Goal: Task Accomplishment & Management: Use online tool/utility

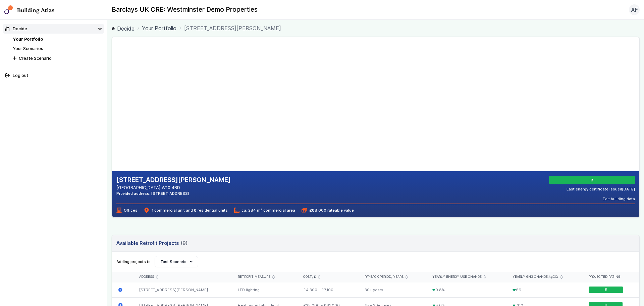
scroll to position [134, 0]
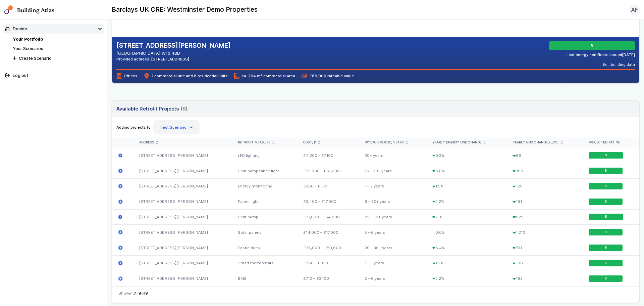
click at [176, 127] on button "Test Scenario" at bounding box center [177, 126] width 44 height 11
click at [230, 126] on div "Adding projects to Create Scenario Alan Faulkner’s scenario; 05 Sep 18:10 Test …" at bounding box center [375, 126] width 519 height 11
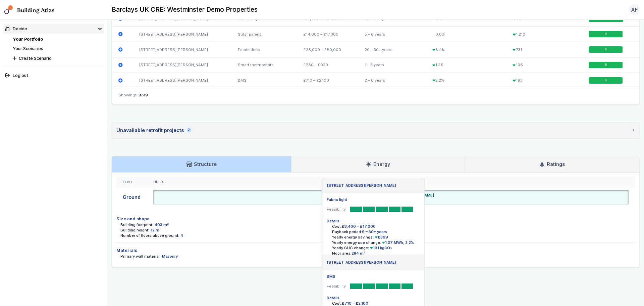
scroll to position [0, 0]
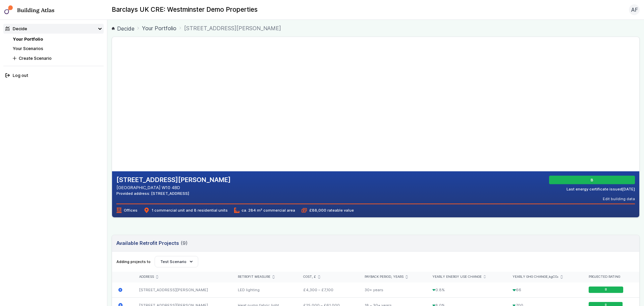
click at [23, 49] on link "Your Scenarios" at bounding box center [28, 48] width 31 height 5
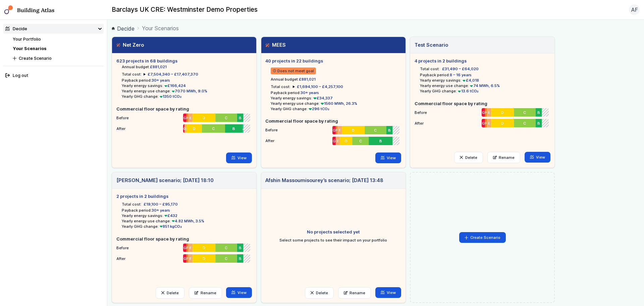
click at [22, 28] on div "Decide" at bounding box center [16, 28] width 22 height 6
click at [24, 1] on nav "Building Atlas Barclays UK CRE: Westminster Demo Properties AF Log out" at bounding box center [322, 10] width 644 height 20
click at [0, 0] on link "Building Atlas" at bounding box center [0, 0] width 0 height 0
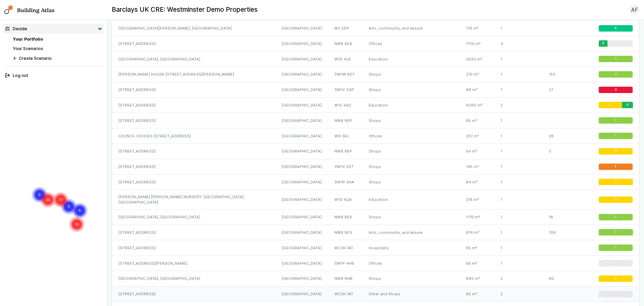
scroll to position [897, 0]
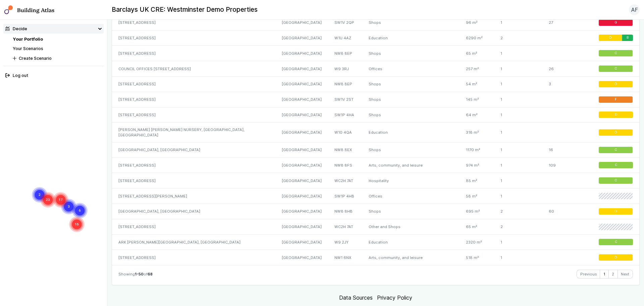
click at [290, 294] on link "Data Sources" at bounding box center [356, 297] width 34 height 7
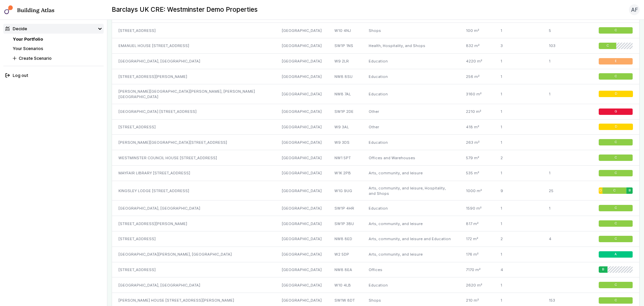
scroll to position [897, 0]
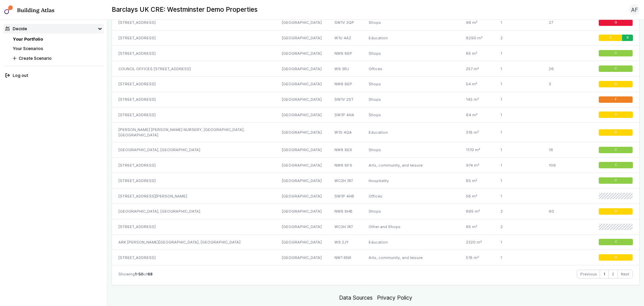
click at [43, 47] on link "Your Scenarios" at bounding box center [28, 48] width 31 height 5
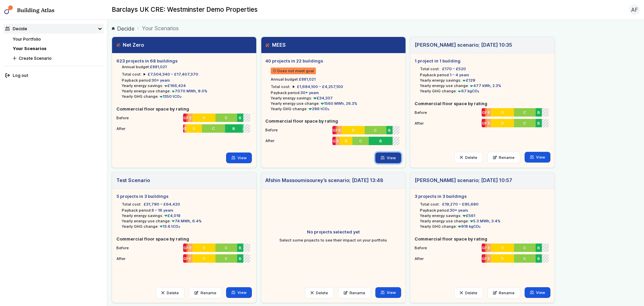
click at [387, 157] on link "View" at bounding box center [388, 157] width 26 height 11
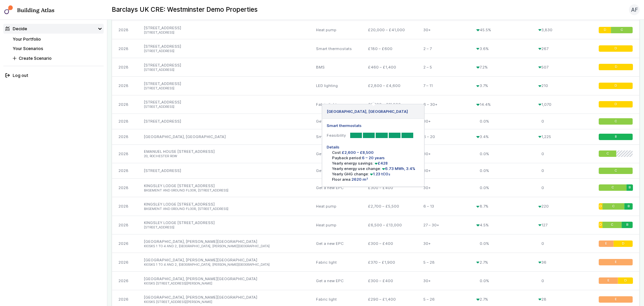
scroll to position [673, 0]
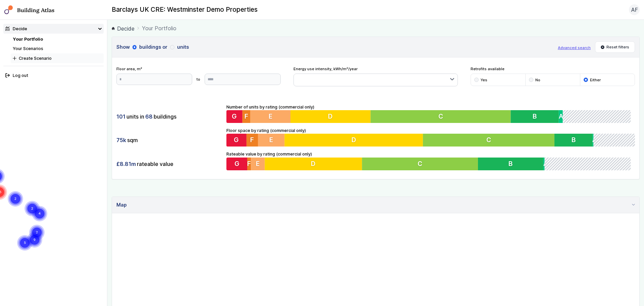
click at [48, 56] on button "Create Scenario" at bounding box center [57, 58] width 93 height 10
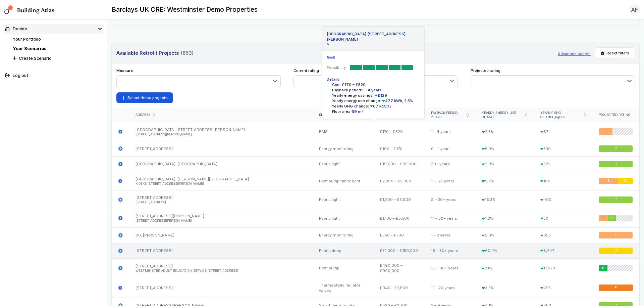
scroll to position [268, 0]
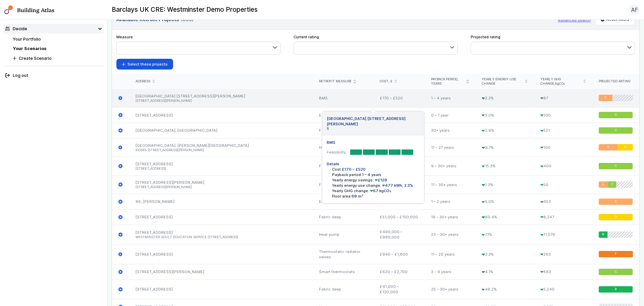
click at [195, 100] on li "5, GREEN'S COURT" at bounding box center [221, 101] width 171 height 4
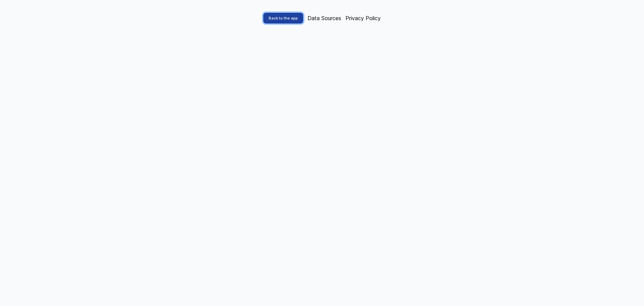
click at [280, 18] on link "Back to the app" at bounding box center [283, 18] width 40 height 11
click at [382, 92] on body "Back to the app Data Sources Privacy Policy" at bounding box center [322, 153] width 644 height 306
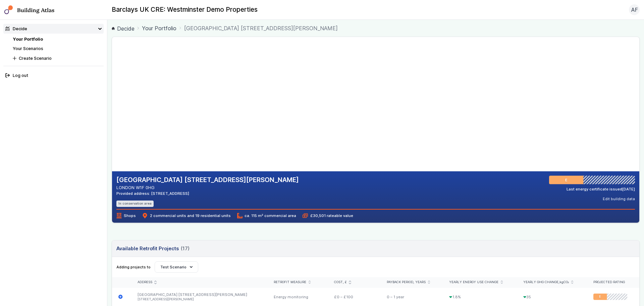
scroll to position [67, 0]
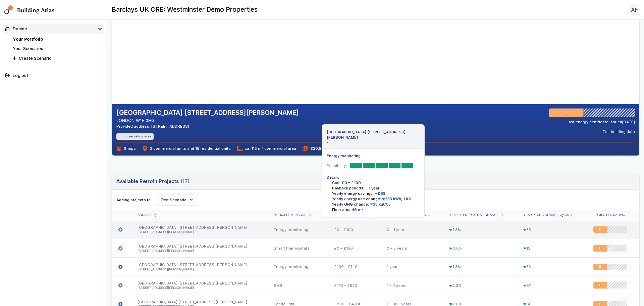
click at [186, 228] on div "[GEOGRAPHIC_DATA] [STREET_ADDRESS][PERSON_NAME] [STREET_ADDRESS]" at bounding box center [199, 229] width 136 height 18
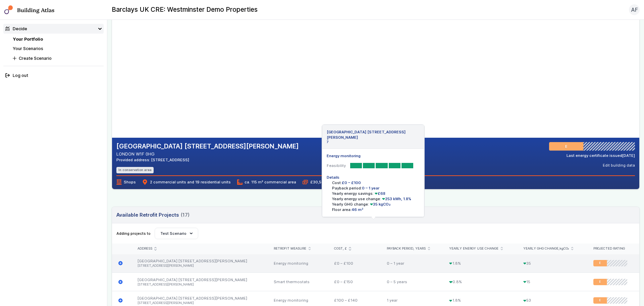
scroll to position [0, 0]
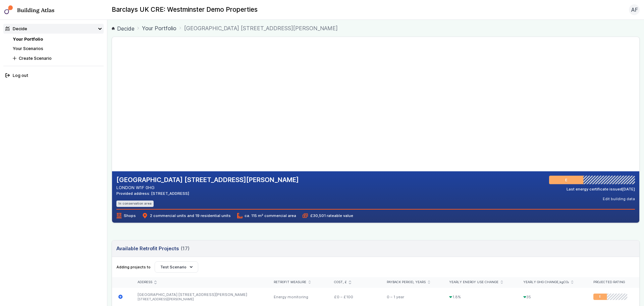
click at [42, 41] on link "Your Portfolio" at bounding box center [28, 39] width 30 height 5
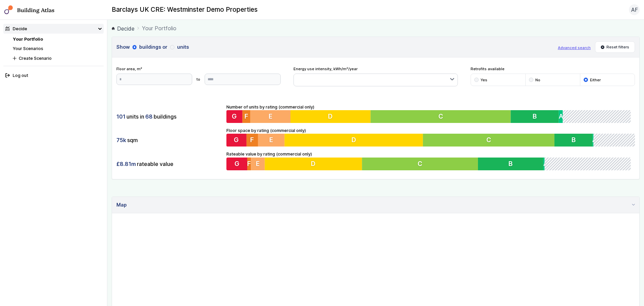
click at [36, 48] on link "Your Scenarios" at bounding box center [28, 48] width 31 height 5
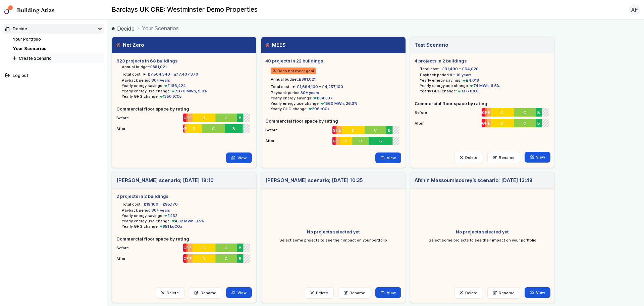
click at [40, 56] on button "Create Scenario" at bounding box center [57, 58] width 93 height 10
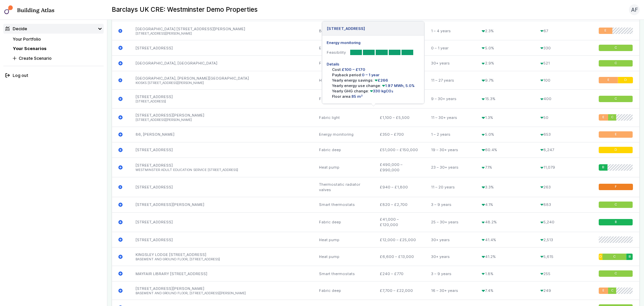
scroll to position [268, 0]
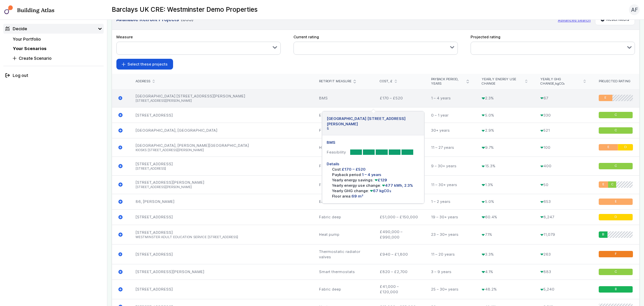
click at [121, 98] on icon "submit" at bounding box center [120, 98] width 4 height 4
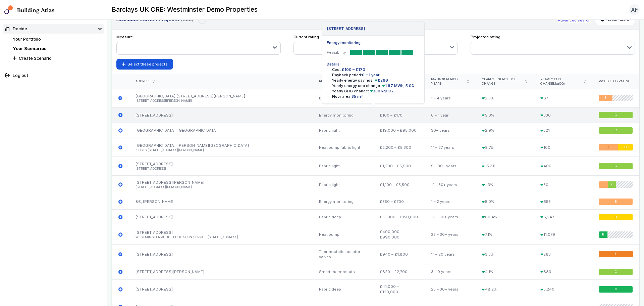
click at [121, 114] on icon "submit" at bounding box center [120, 115] width 4 height 4
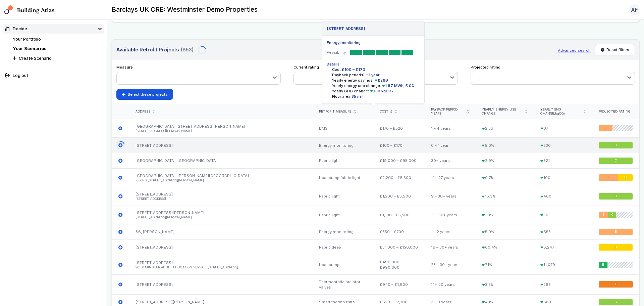
scroll to position [299, 0]
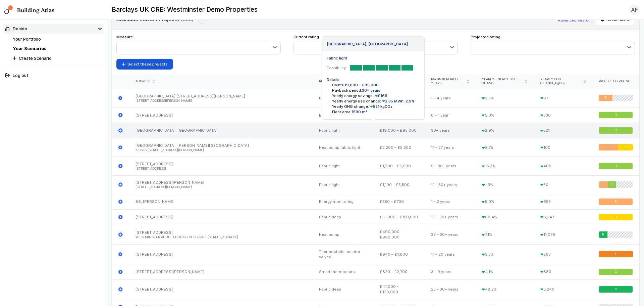
click at [120, 130] on icon "submit" at bounding box center [120, 130] width 4 height 4
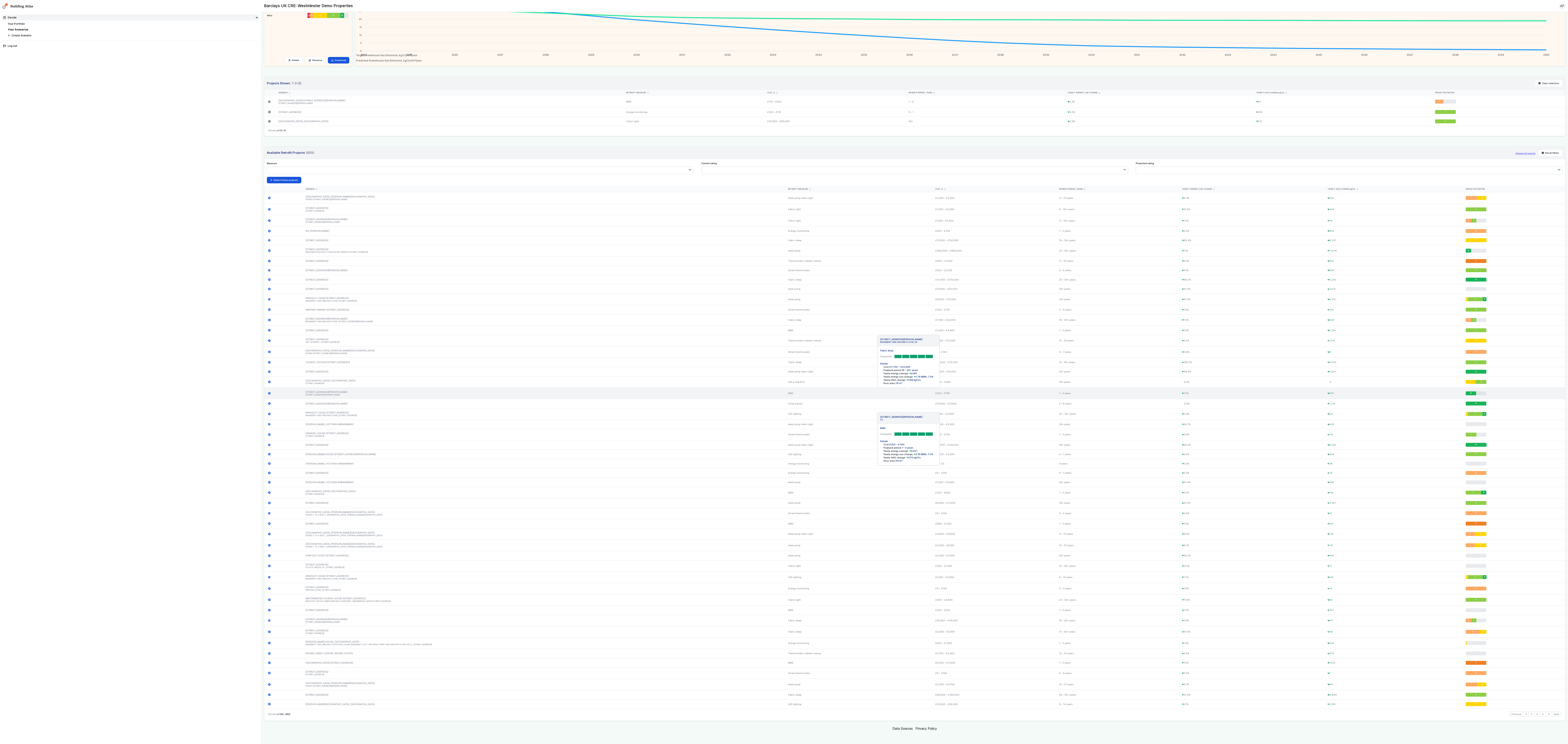
scroll to position [0, 0]
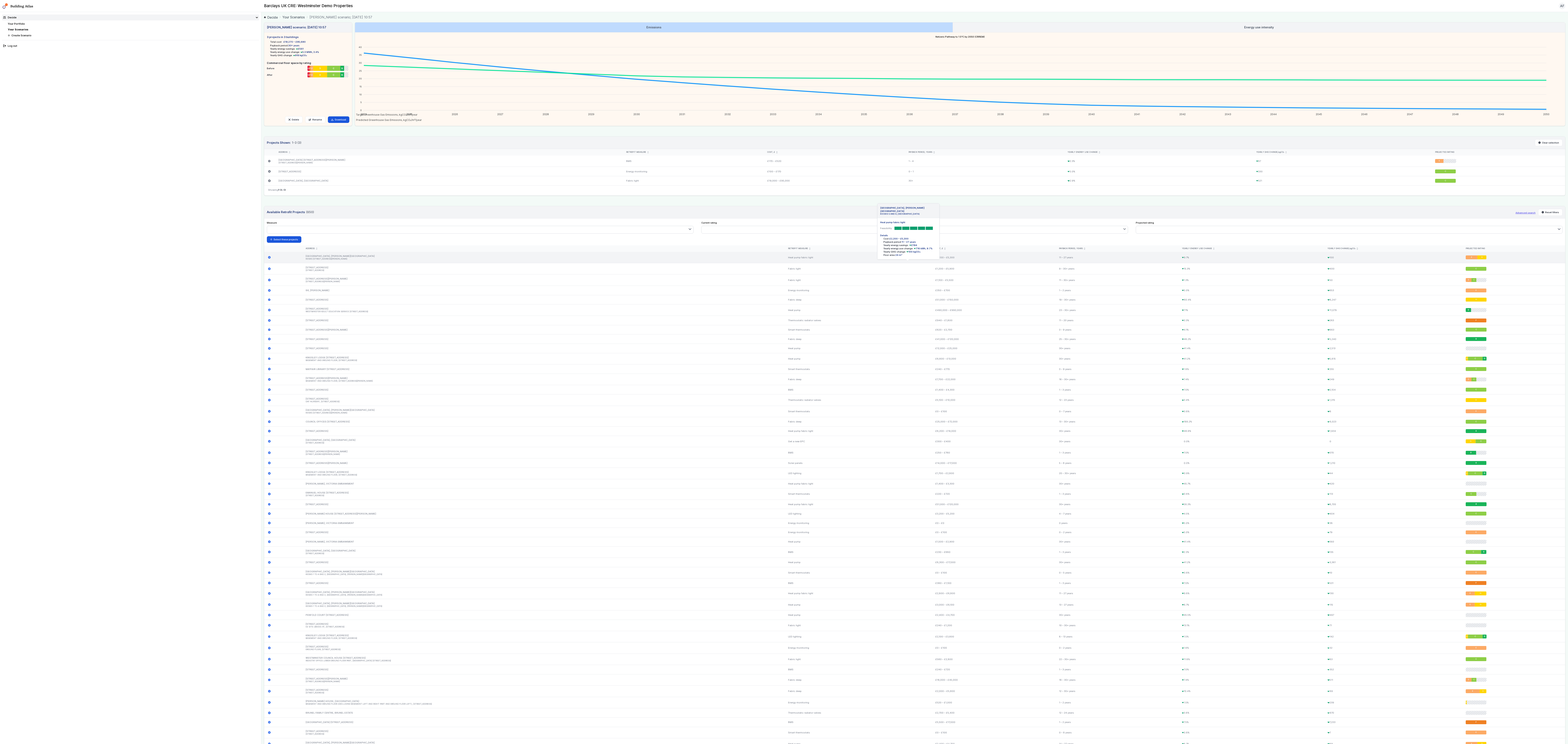
click at [318, 186] on li "KIOSKS [STREET_ADDRESS][PERSON_NAME]" at bounding box center [543, 259] width 475 height 2
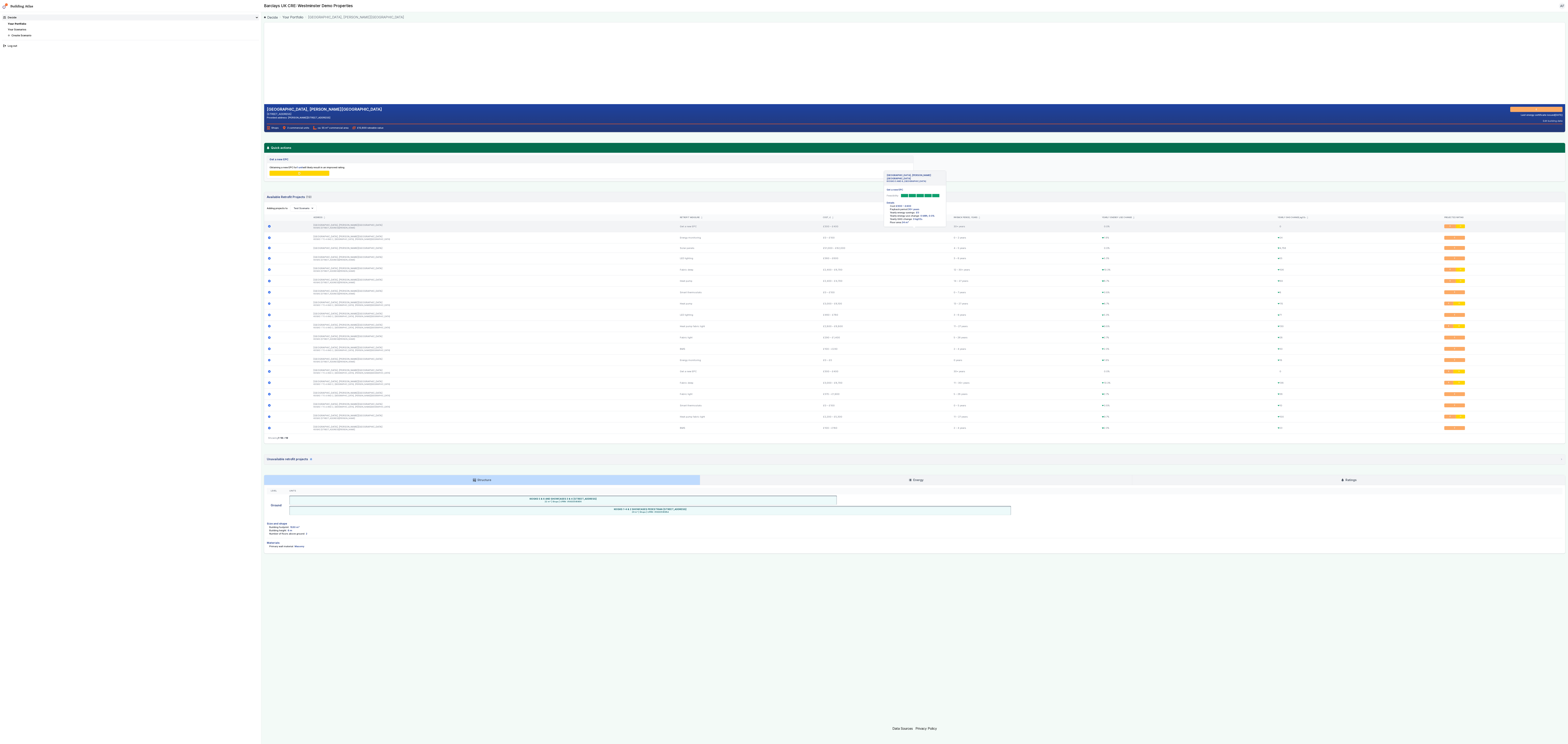
click at [270, 228] on icon "submit" at bounding box center [269, 226] width 2 height 2
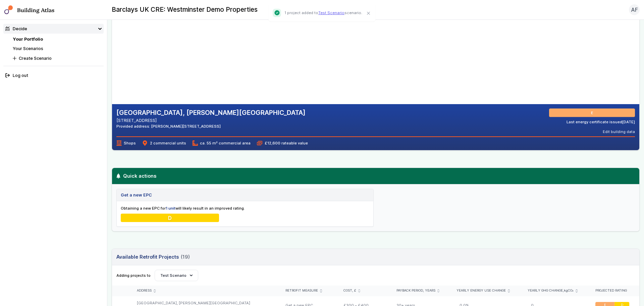
scroll to position [134, 0]
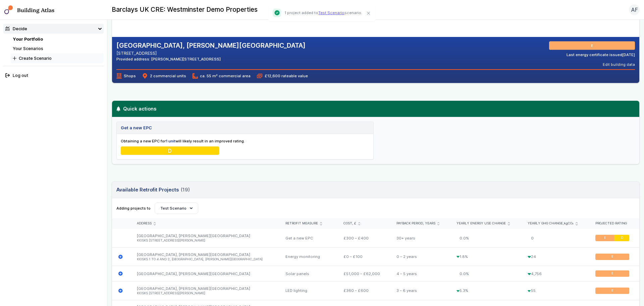
click at [25, 56] on button "Create Scenario" at bounding box center [57, 58] width 93 height 10
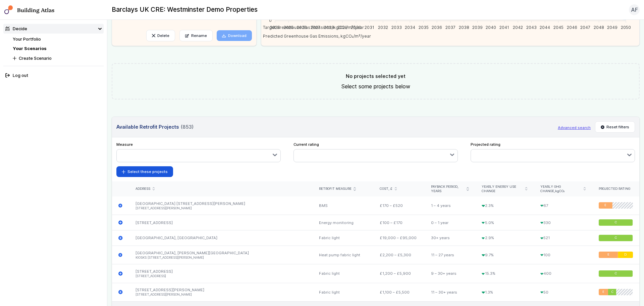
scroll to position [228, 0]
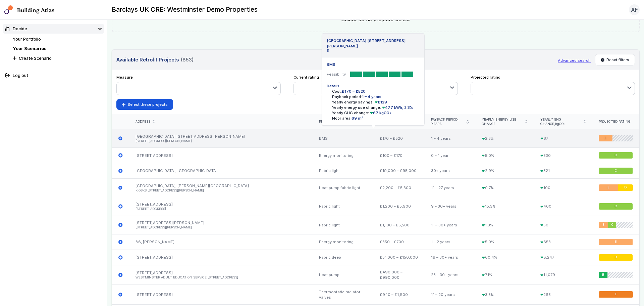
click at [120, 138] on icon "submit" at bounding box center [120, 138] width 4 height 4
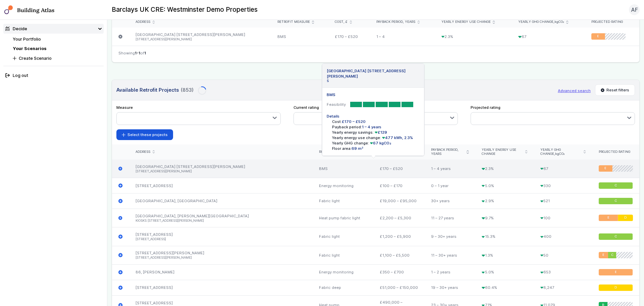
click at [120, 169] on icon "submit" at bounding box center [120, 168] width 4 height 4
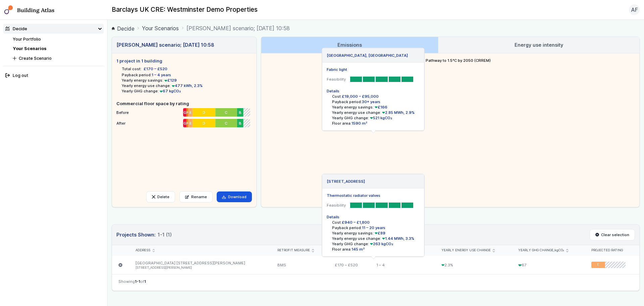
scroll to position [335, 0]
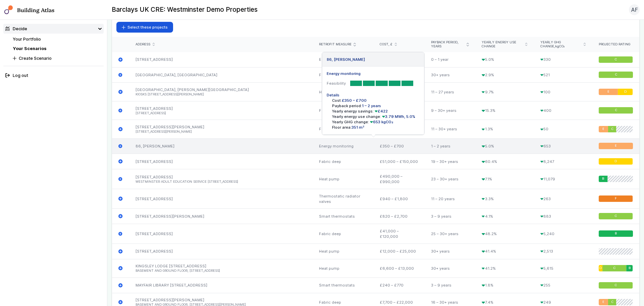
click at [120, 146] on icon "submit" at bounding box center [120, 146] width 4 height 4
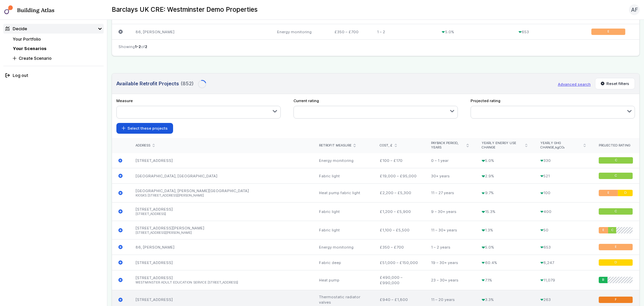
scroll to position [0, 0]
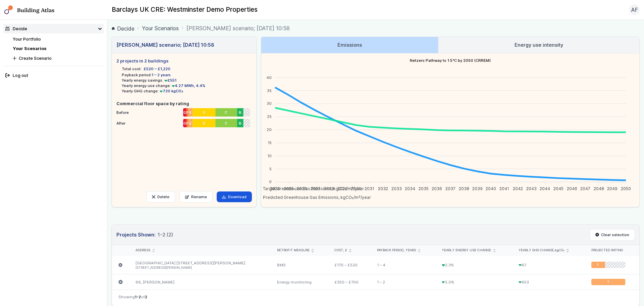
click at [553, 45] on h3 "Energy use intensity" at bounding box center [539, 44] width 49 height 7
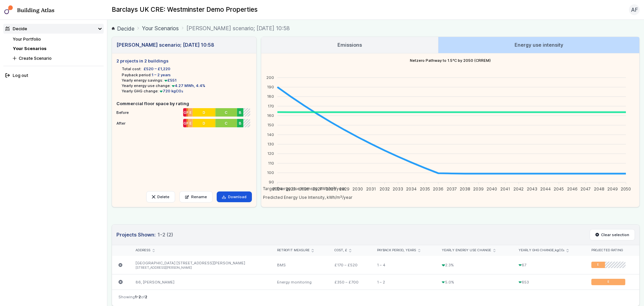
click at [400, 41] on link "Emissions" at bounding box center [349, 45] width 177 height 16
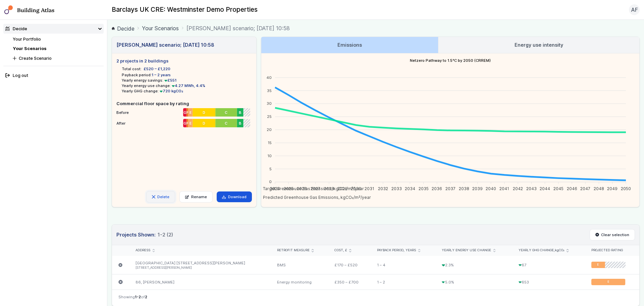
click at [162, 198] on button "Delete" at bounding box center [160, 196] width 29 height 11
click at [0, 0] on button "Delete" at bounding box center [0, 0] width 0 height 0
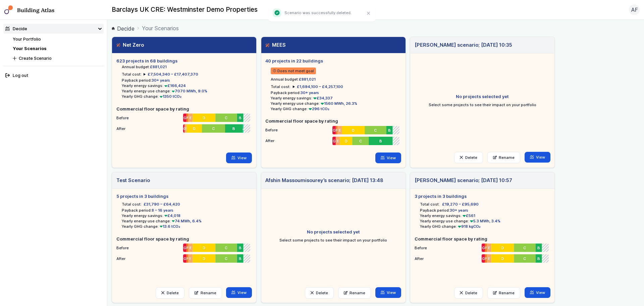
click at [580, 95] on div "Net Zero 623 projects in 68 buildings Annual budget: £881,021 Total cost: £7,50…" at bounding box center [376, 237] width 528 height 401
click at [536, 156] on link "View" at bounding box center [538, 157] width 26 height 11
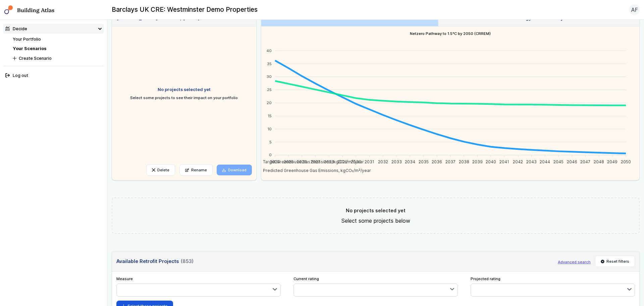
scroll to position [161, 0]
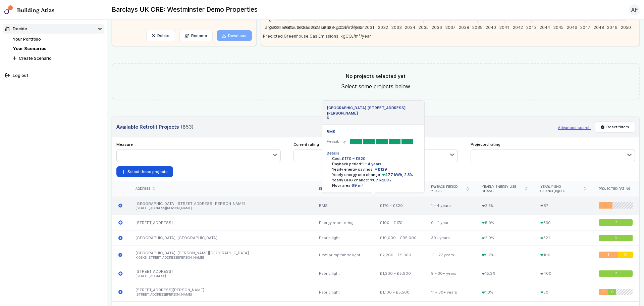
click at [119, 205] on icon "submit" at bounding box center [120, 205] width 4 height 4
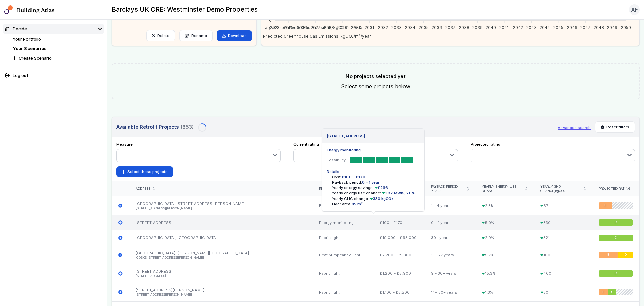
click at [120, 196] on div at bounding box center [120, 188] width 17 height 15
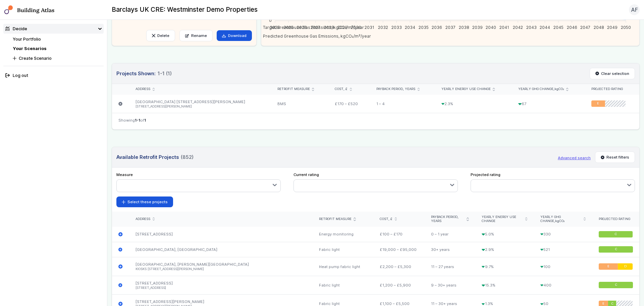
scroll to position [0, 0]
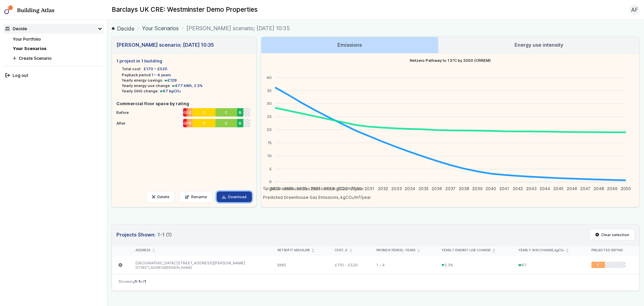
click at [233, 197] on link "Download" at bounding box center [234, 196] width 35 height 11
